Goal: Task Accomplishment & Management: Manage account settings

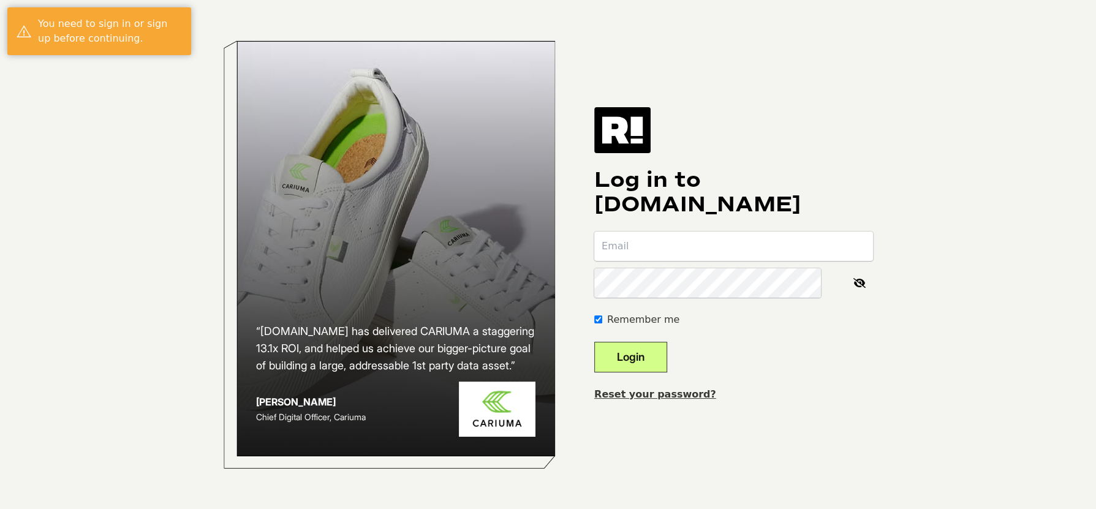
click at [739, 234] on input "email" at bounding box center [733, 246] width 279 height 29
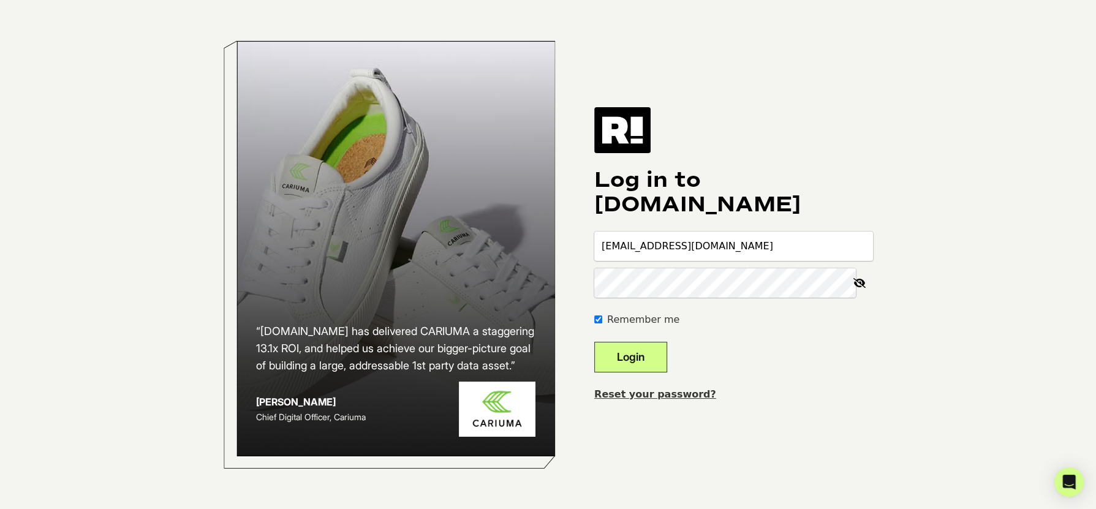
drag, startPoint x: 790, startPoint y: 248, endPoint x: 623, endPoint y: 245, distance: 166.7
click at [623, 245] on input "[EMAIL_ADDRESS][DOMAIN_NAME]" at bounding box center [733, 246] width 279 height 29
type input "[EMAIL_ADDRESS][DOMAIN_NAME]"
click at [859, 284] on icon at bounding box center [859, 282] width 27 height 29
click at [644, 357] on button "Login" at bounding box center [630, 357] width 73 height 31
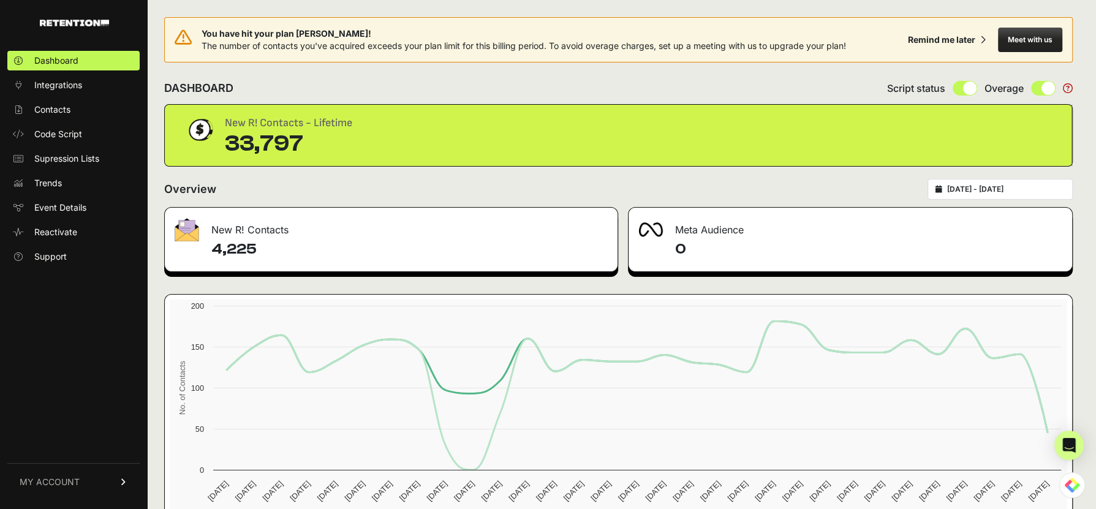
click at [1014, 189] on input "[DATE] - [DATE]" at bounding box center [1007, 189] width 118 height 10
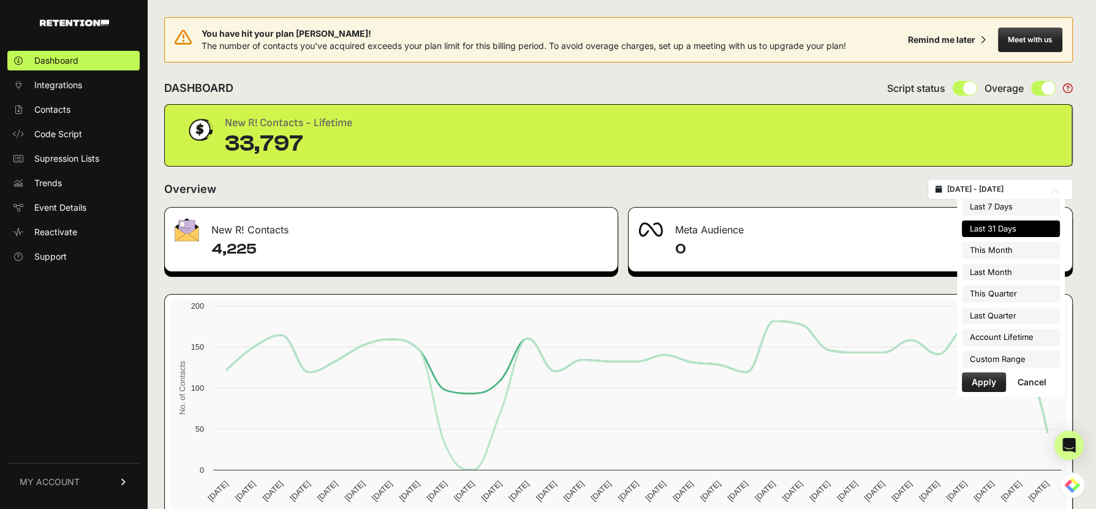
click at [1002, 264] on li "Last Month" at bounding box center [1011, 272] width 98 height 17
type input "[DATE] - [DATE]"
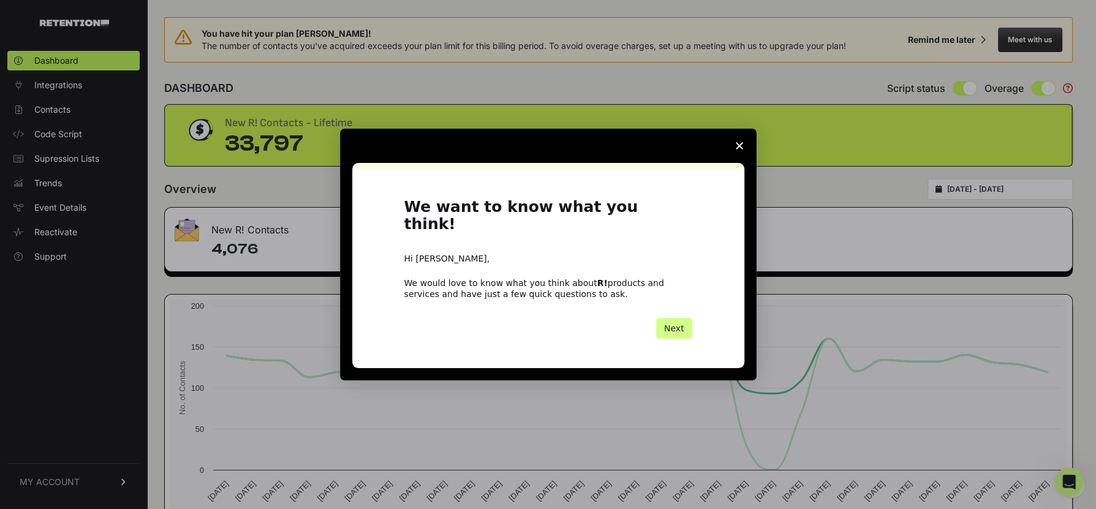
click at [742, 150] on icon "Close survey" at bounding box center [739, 145] width 7 height 7
